Goal: Find specific page/section: Find specific page/section

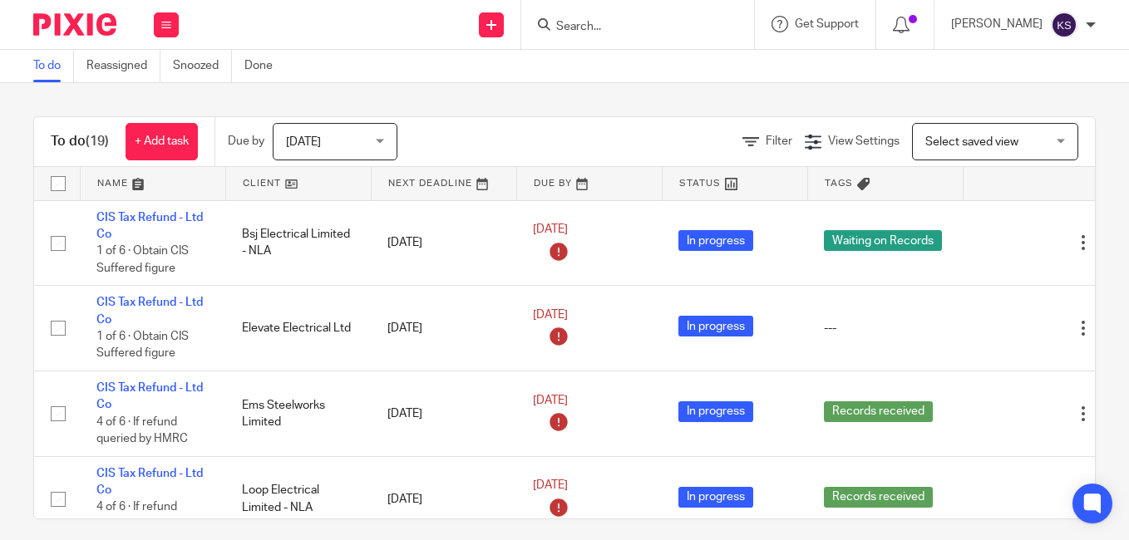
click at [598, 20] on input "Search" at bounding box center [629, 27] width 150 height 15
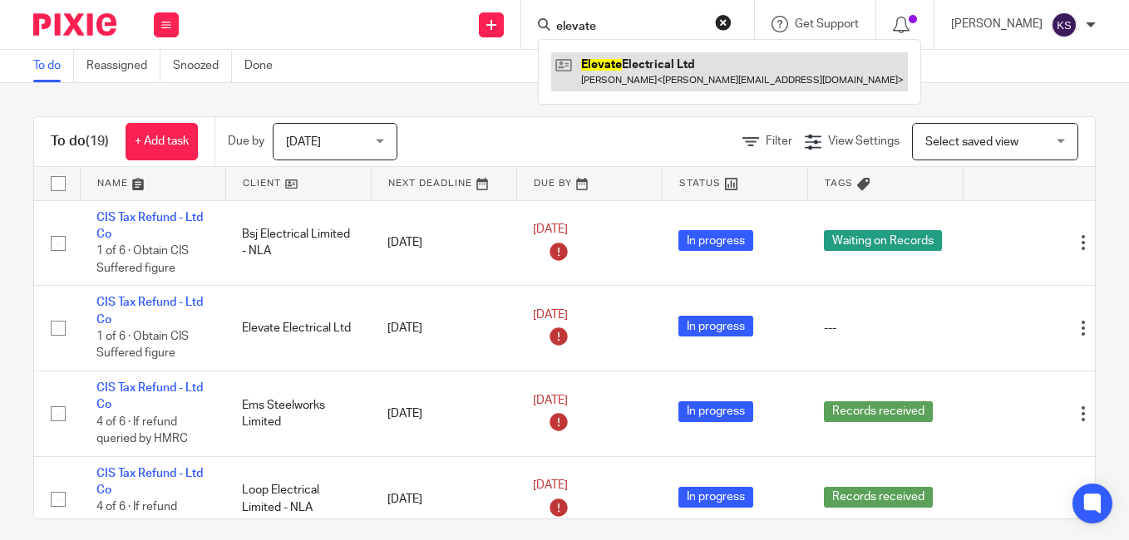
type input "elevate"
click at [659, 62] on link at bounding box center [729, 71] width 357 height 38
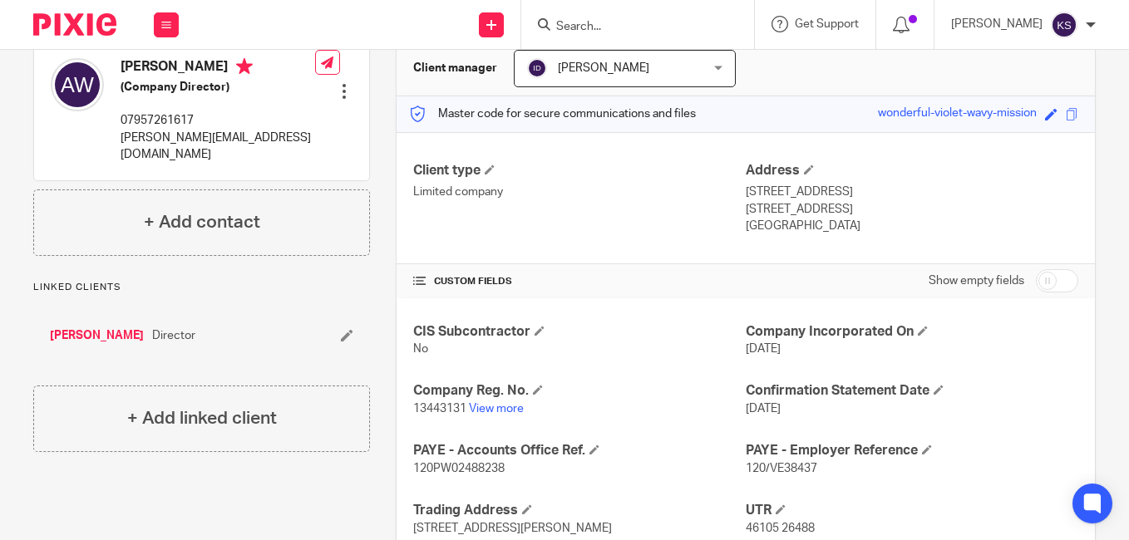
scroll to position [249, 0]
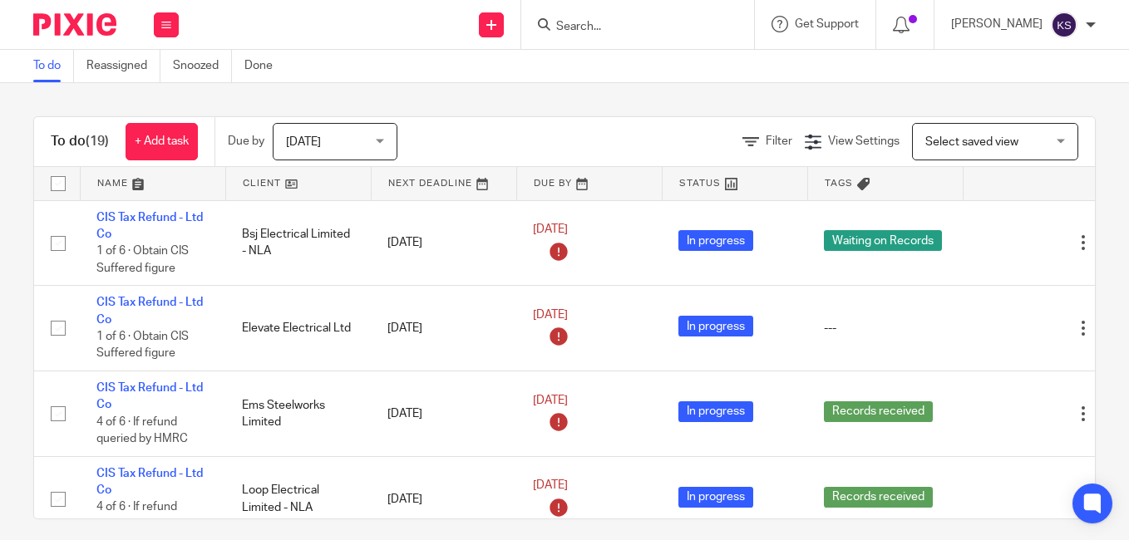
click at [591, 33] on form at bounding box center [642, 24] width 177 height 21
click at [580, 27] on input "Search" at bounding box center [629, 27] width 150 height 15
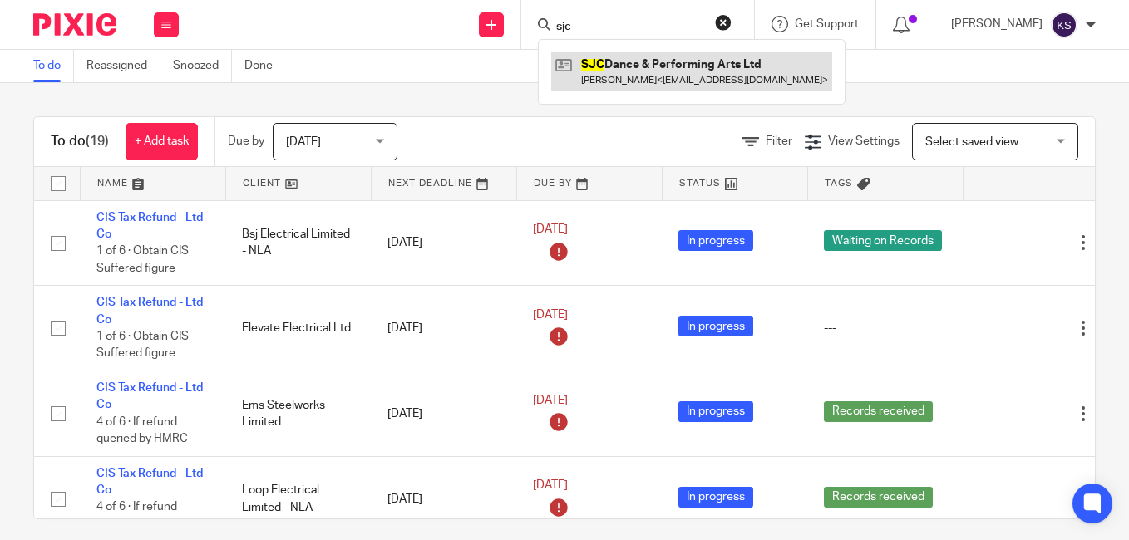
type input "sjc"
click at [697, 63] on link at bounding box center [691, 71] width 281 height 38
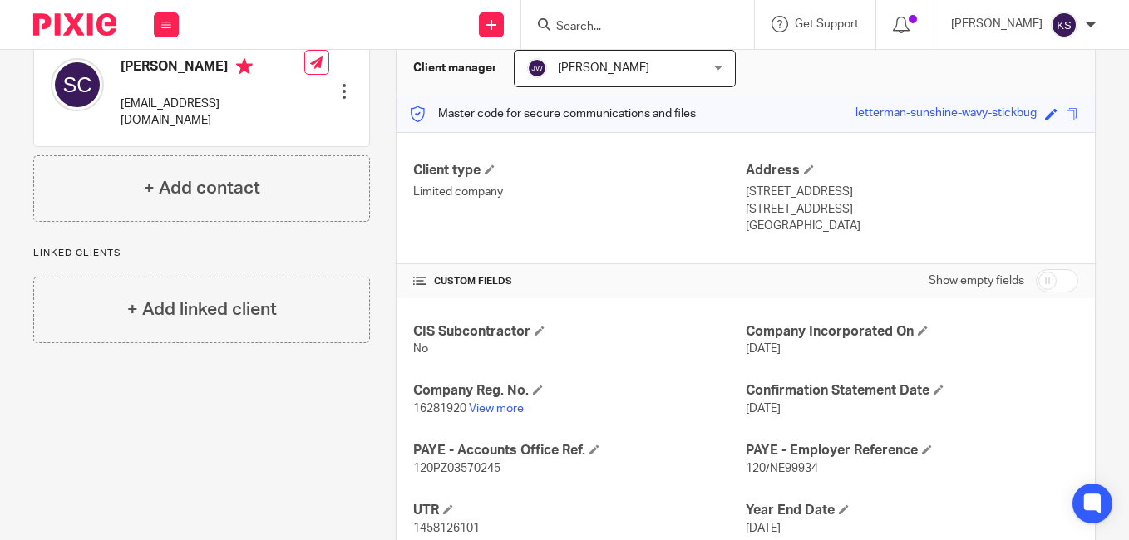
scroll to position [282, 0]
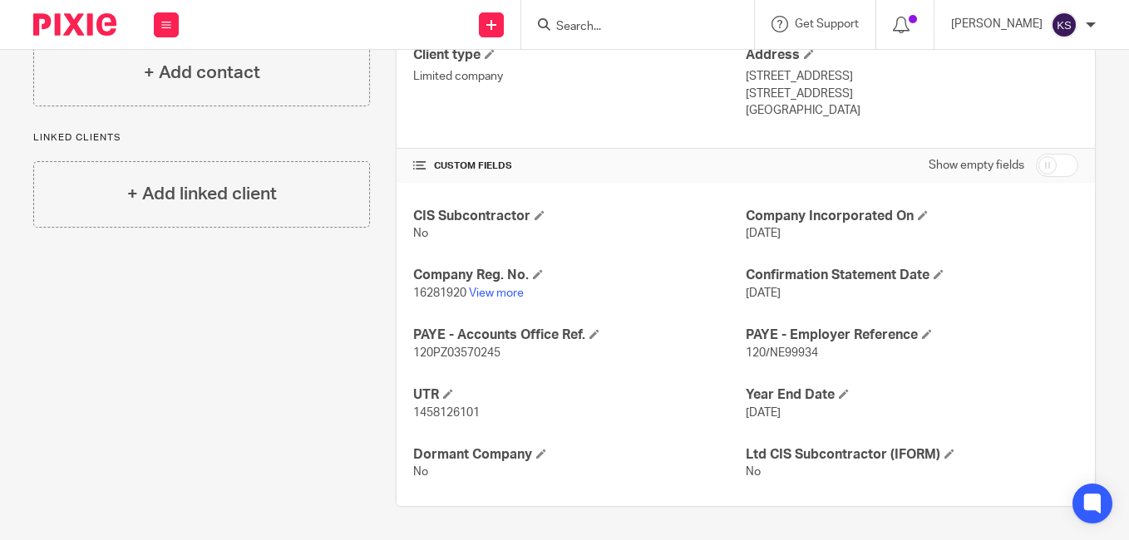
click at [594, 17] on form at bounding box center [642, 24] width 177 height 21
click at [582, 20] on input "Search" at bounding box center [629, 27] width 150 height 15
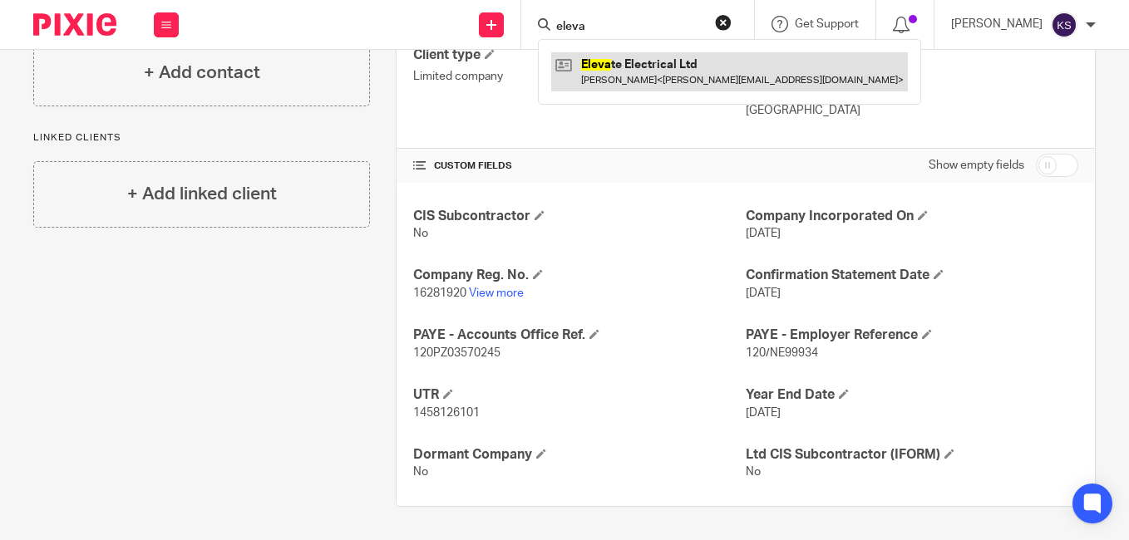
type input "eleva"
click at [649, 60] on link at bounding box center [729, 71] width 357 height 38
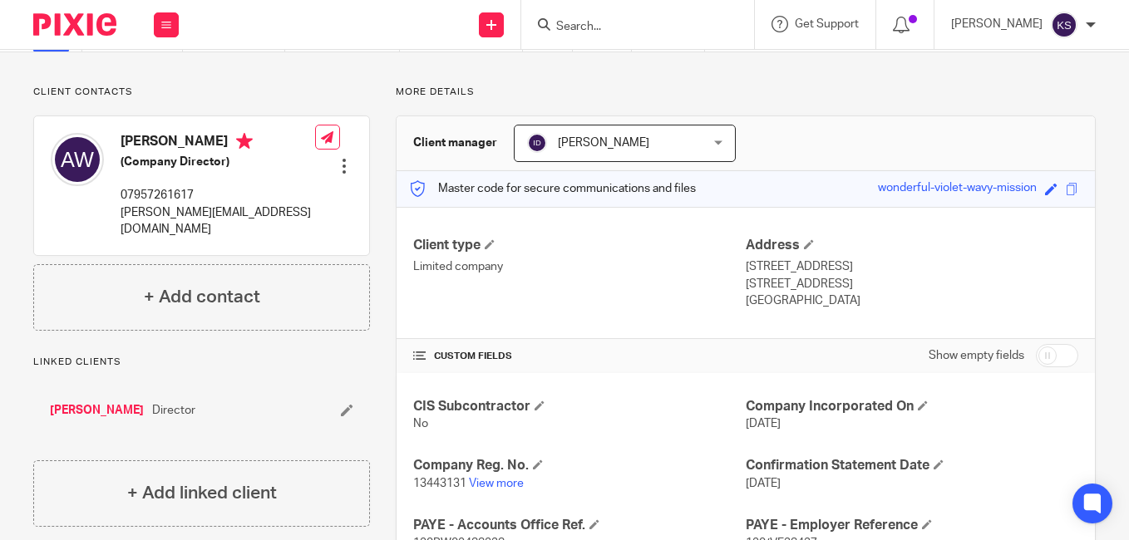
scroll to position [341, 0]
